Goal: Task Accomplishment & Management: Complete application form

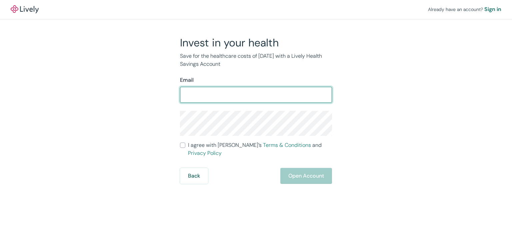
click at [243, 90] on input "Email" at bounding box center [256, 94] width 152 height 13
type input "[PERSON_NAME][EMAIL_ADDRESS][DOMAIN_NAME]"
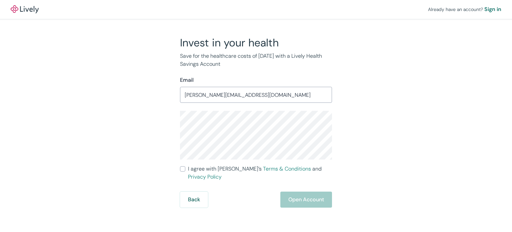
click at [183, 168] on input "I agree with Lively’s Terms & Conditions and Privacy Policy" at bounding box center [182, 168] width 5 height 5
checkbox input "true"
click at [327, 191] on button "Open Account" at bounding box center [306, 199] width 52 height 16
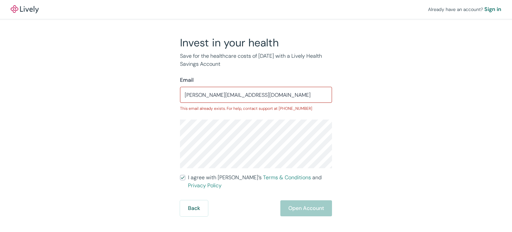
click at [241, 98] on input "[PERSON_NAME][EMAIL_ADDRESS][DOMAIN_NAME]" at bounding box center [256, 94] width 152 height 13
click at [495, 10] on div "Sign in" at bounding box center [493, 9] width 17 height 8
